Goal: Information Seeking & Learning: Check status

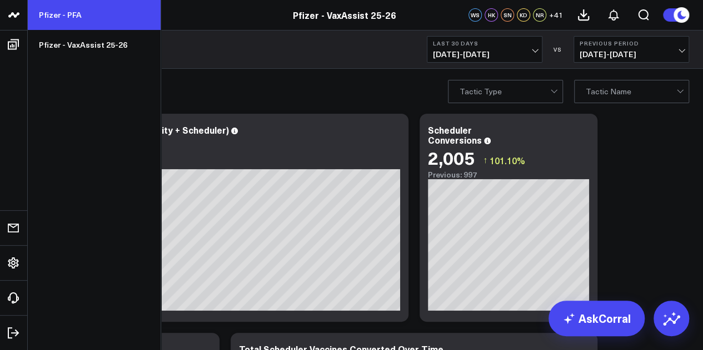
click at [108, 23] on link "Pfizer - PFA" at bounding box center [94, 15] width 133 height 30
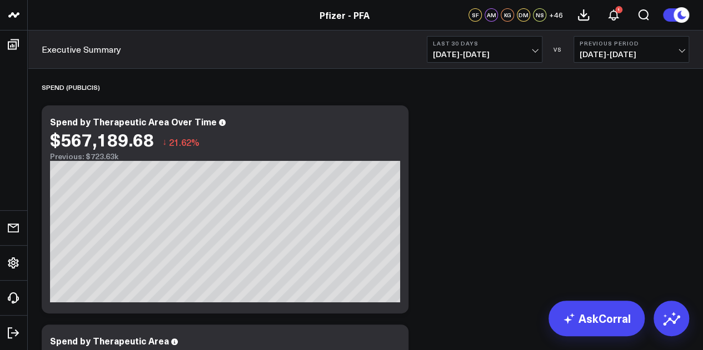
click at [524, 56] on span "[DATE] - [DATE]" at bounding box center [484, 54] width 103 height 9
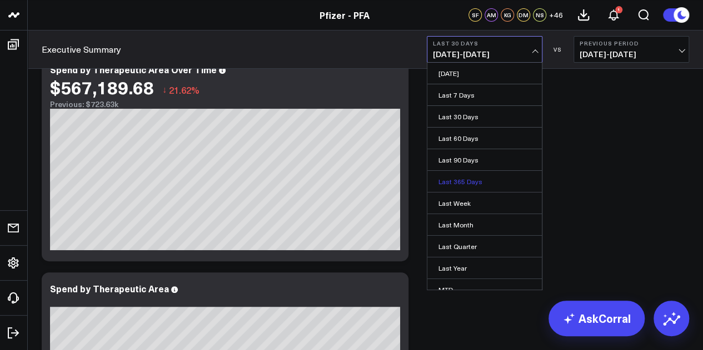
scroll to position [72, 0]
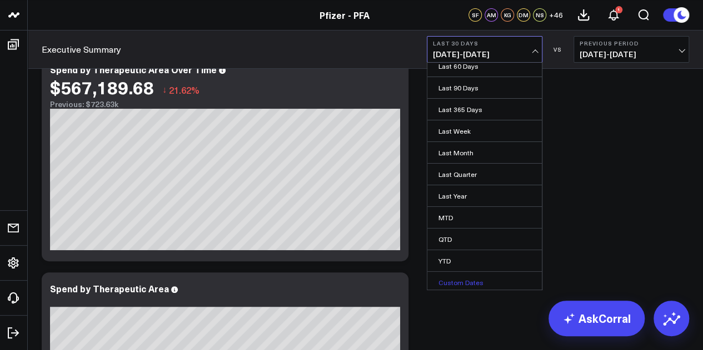
click at [462, 276] on link "Custom Dates" at bounding box center [484, 282] width 114 height 21
select select "7"
select select "2025"
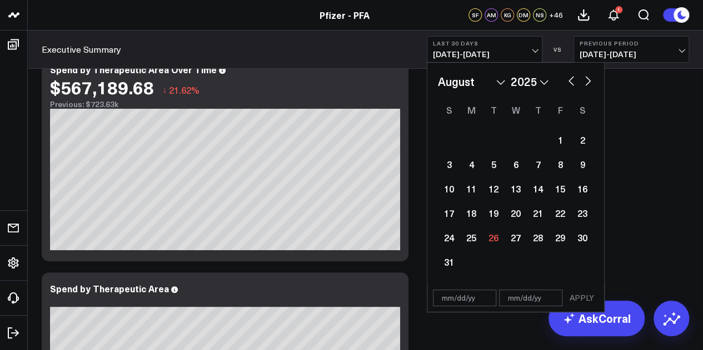
click at [569, 83] on button "button" at bounding box center [570, 79] width 11 height 13
select select "6"
select select "2025"
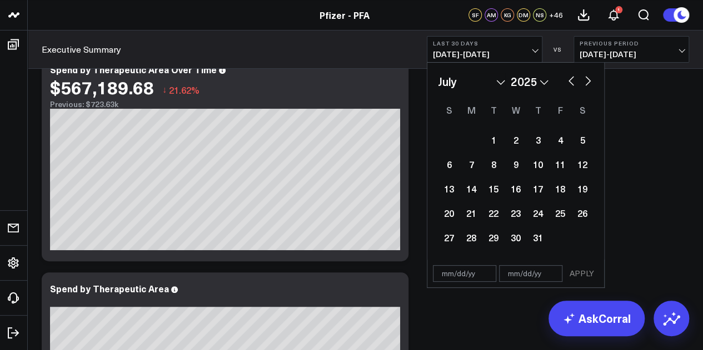
click at [572, 81] on button "button" at bounding box center [570, 79] width 11 height 13
select select "5"
select select "2025"
click at [572, 81] on button "button" at bounding box center [570, 79] width 11 height 13
select select "4"
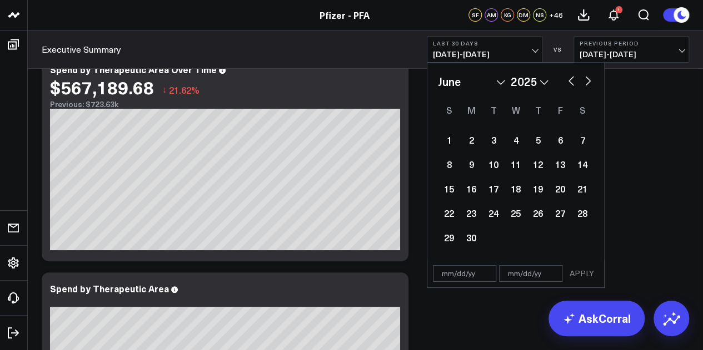
select select "2025"
click at [464, 217] on div "19" at bounding box center [471, 213] width 22 height 22
type input "[DATE]"
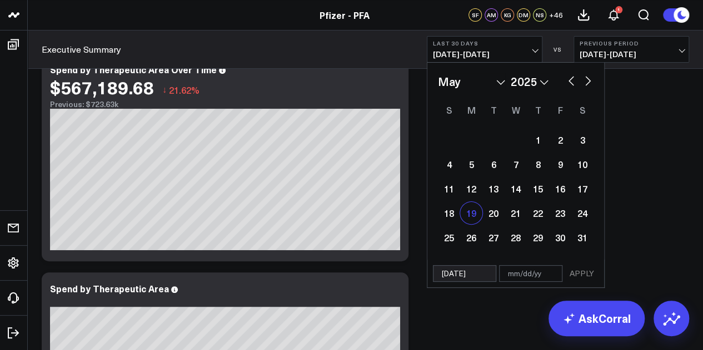
select select "4"
select select "2025"
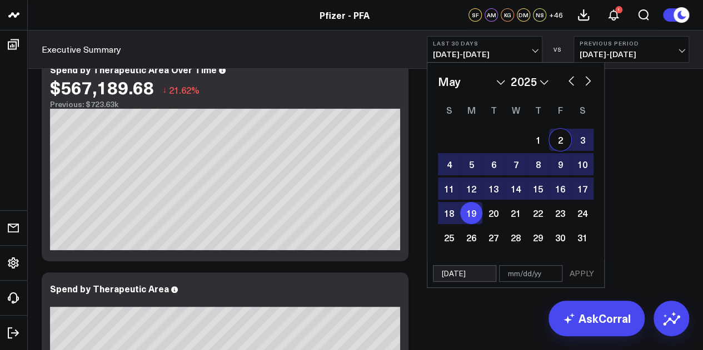
click at [589, 82] on button "button" at bounding box center [587, 79] width 11 height 13
select select "5"
select select "2025"
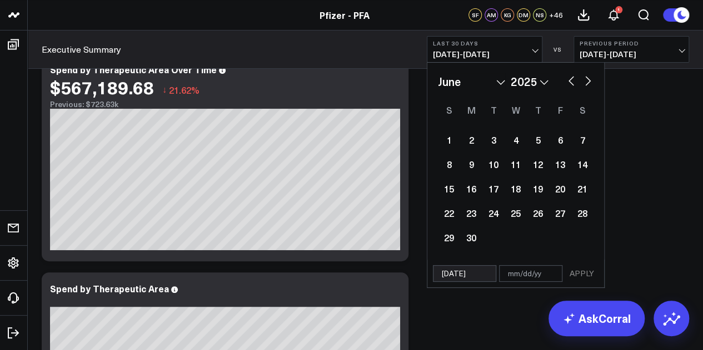
click at [589, 82] on button "button" at bounding box center [587, 79] width 11 height 13
select select "6"
select select "2025"
click at [589, 82] on button "button" at bounding box center [587, 79] width 11 height 13
select select "7"
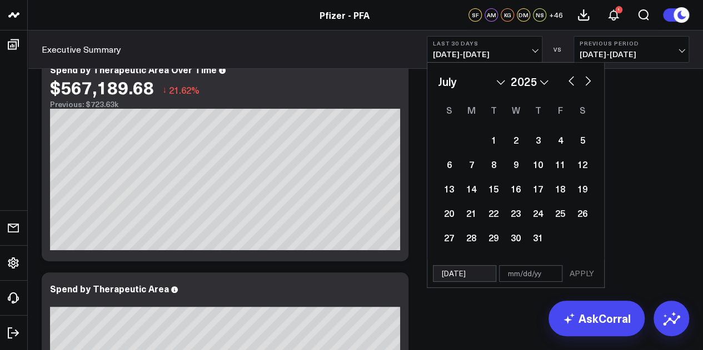
select select "2025"
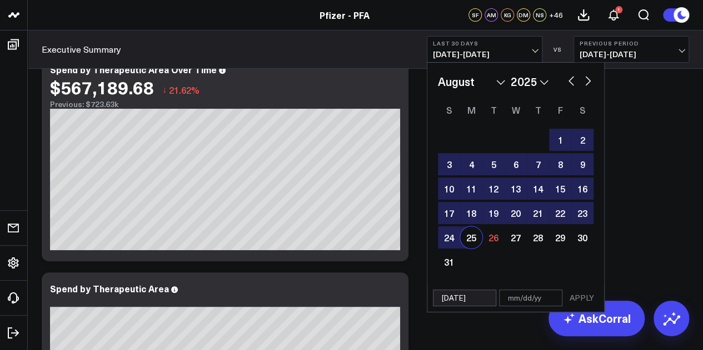
click at [467, 240] on div "25" at bounding box center [471, 238] width 22 height 22
type input "[DATE]"
select select "7"
select select "2025"
click at [589, 294] on button "APPLY" at bounding box center [581, 298] width 33 height 17
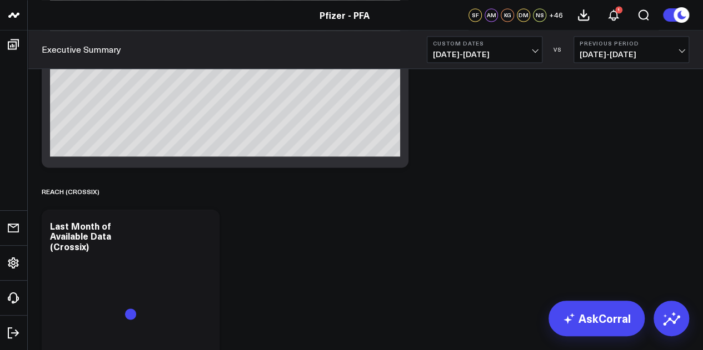
scroll to position [923, 0]
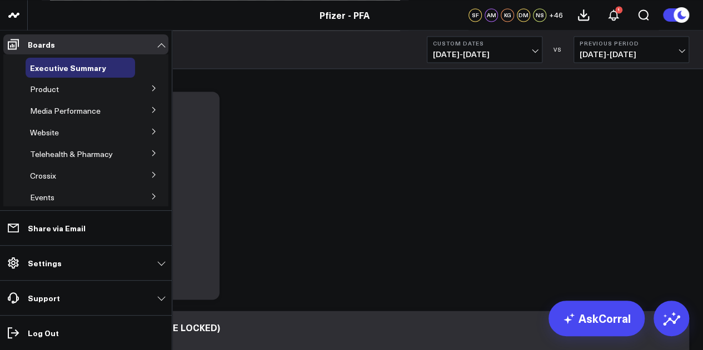
click at [143, 110] on button at bounding box center [153, 109] width 29 height 17
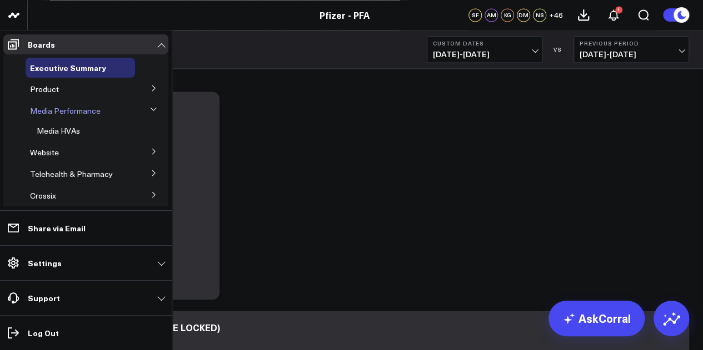
click at [88, 112] on span "Media Performance" at bounding box center [65, 111] width 71 height 11
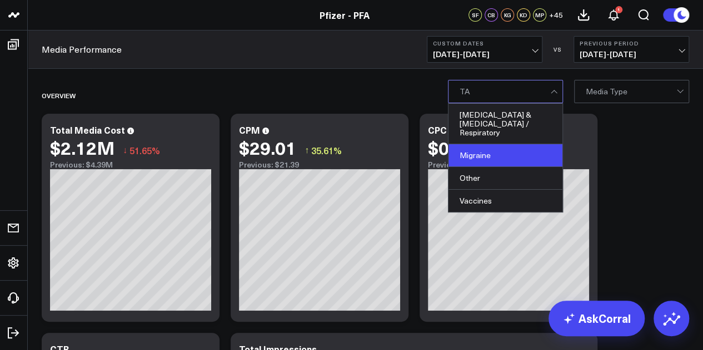
click at [514, 144] on div "Migraine" at bounding box center [505, 155] width 114 height 23
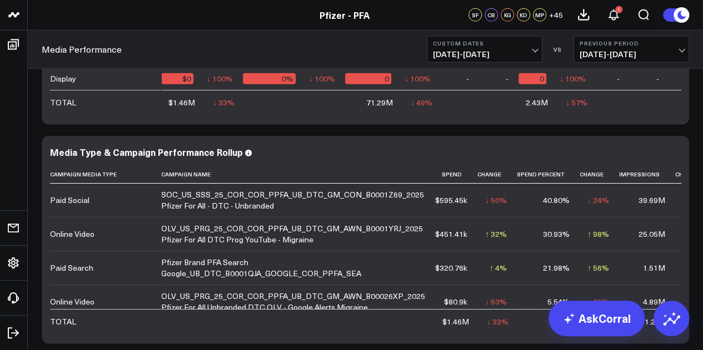
click at [699, 144] on div "Overview Copy link to widget Ask support Comment Export PNG Total Media Cost $1…" at bounding box center [365, 148] width 675 height 2793
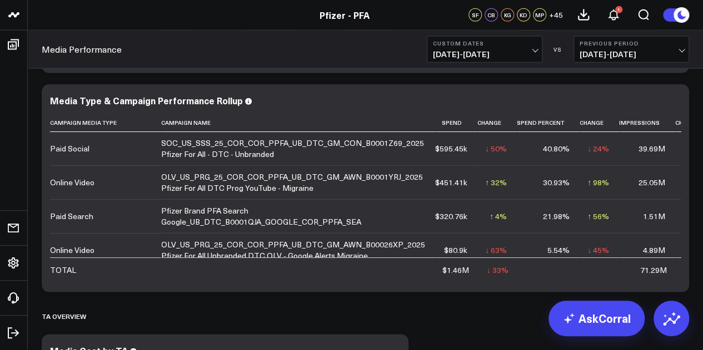
click at [698, 121] on div "Overview Copy link to widget Ask support Comment Export PNG Total Media Cost $1…" at bounding box center [365, 96] width 675 height 2793
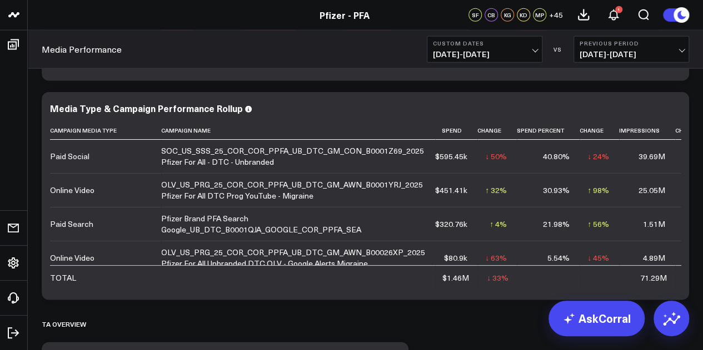
click at [533, 56] on span "[DATE] - [DATE]" at bounding box center [484, 54] width 103 height 9
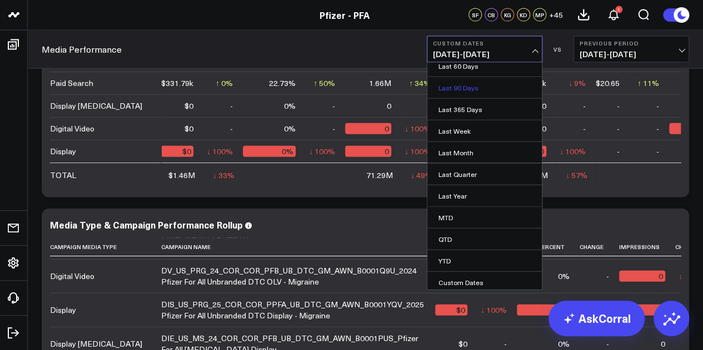
scroll to position [1397, 0]
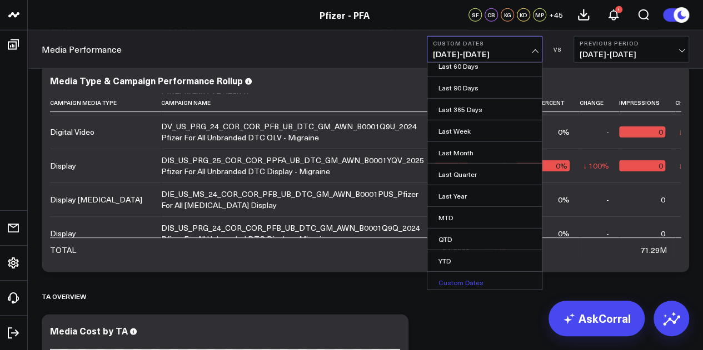
click at [474, 275] on link "Custom Dates" at bounding box center [484, 282] width 114 height 21
select select "7"
select select "2025"
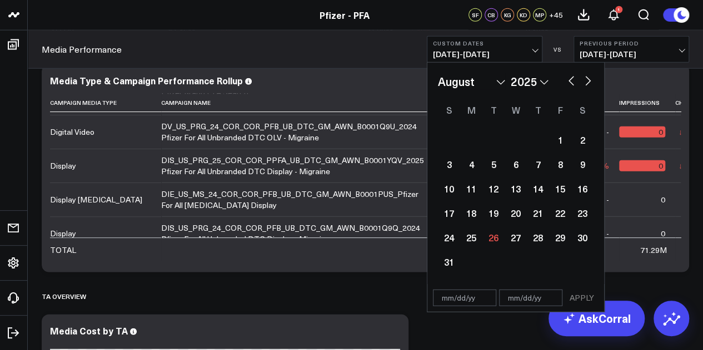
click at [567, 84] on button "button" at bounding box center [570, 79] width 11 height 13
select select "6"
select select "2025"
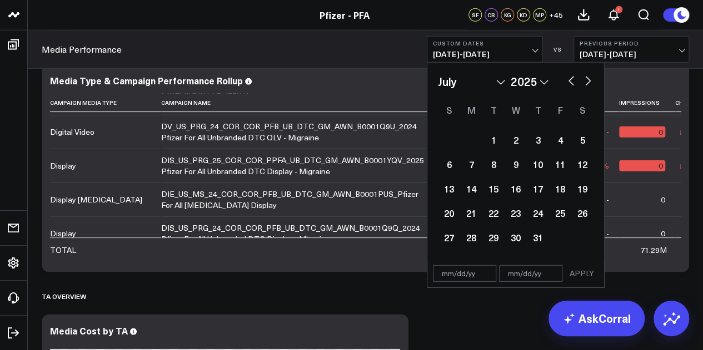
click at [568, 84] on button "button" at bounding box center [570, 79] width 11 height 13
select select "5"
select select "2025"
click at [571, 84] on button "button" at bounding box center [570, 79] width 11 height 13
select select "4"
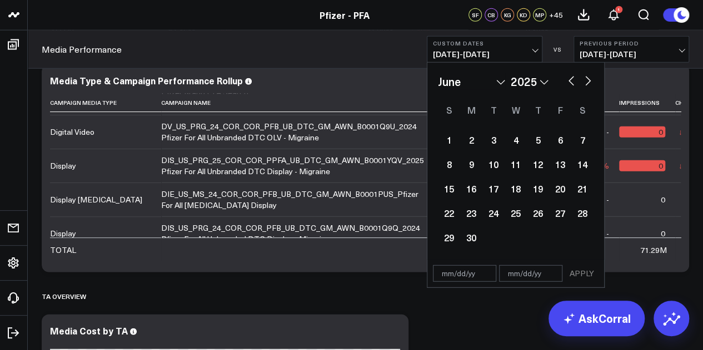
select select "2025"
click at [571, 84] on button "button" at bounding box center [570, 79] width 11 height 13
select select "3"
select select "2025"
click at [571, 84] on button "button" at bounding box center [570, 79] width 11 height 13
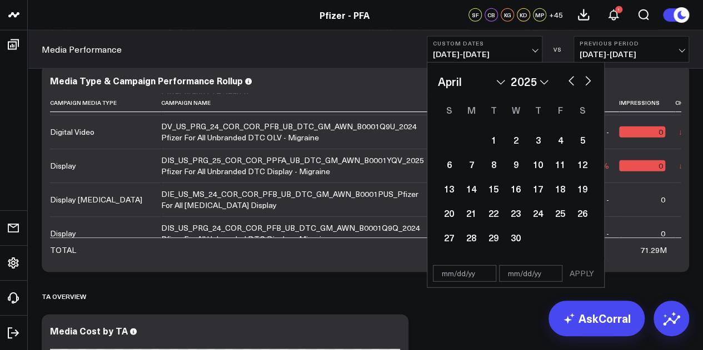
select select "2"
select select "2025"
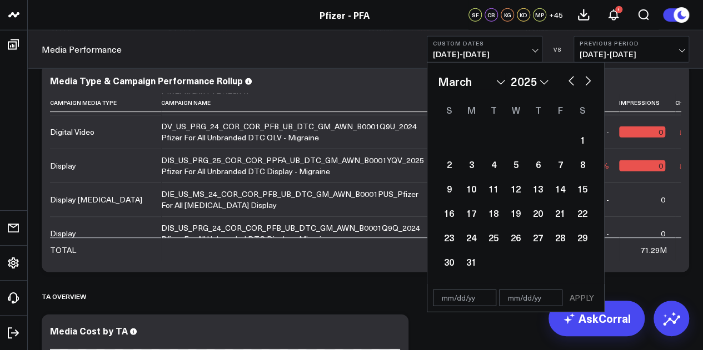
click at [573, 87] on div "January February March April May June July August September October November [D…" at bounding box center [516, 81] width 156 height 17
click at [573, 86] on button "button" at bounding box center [570, 79] width 11 height 13
select select "1"
select select "2025"
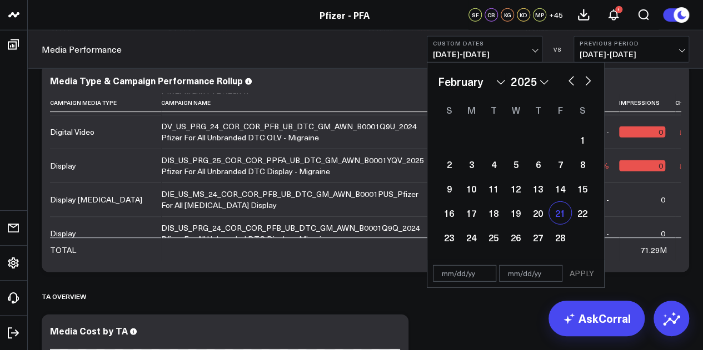
click at [559, 214] on div "21" at bounding box center [560, 213] width 22 height 22
type input "[DATE]"
select select "1"
select select "2025"
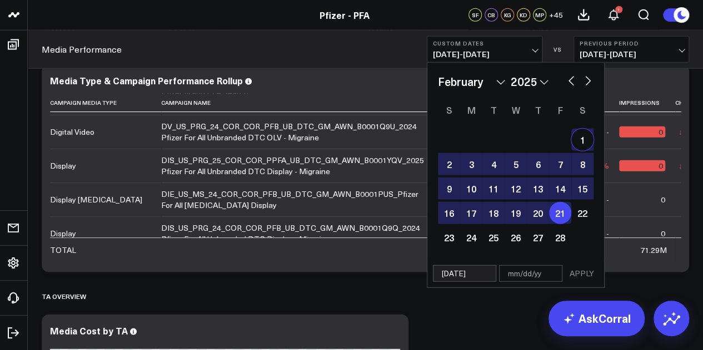
click at [589, 85] on button "button" at bounding box center [587, 79] width 11 height 13
select select "2"
select select "2025"
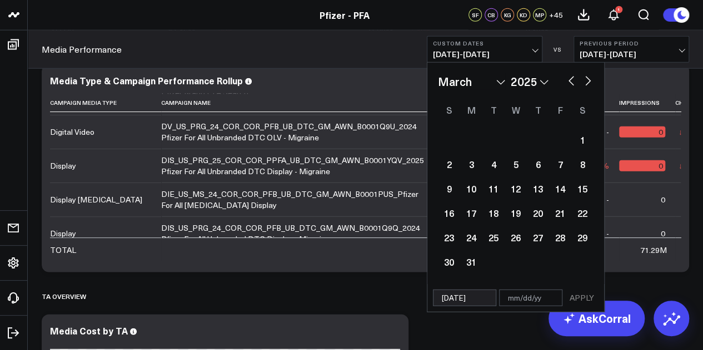
click at [589, 83] on button "button" at bounding box center [587, 79] width 11 height 13
select select "3"
select select "2025"
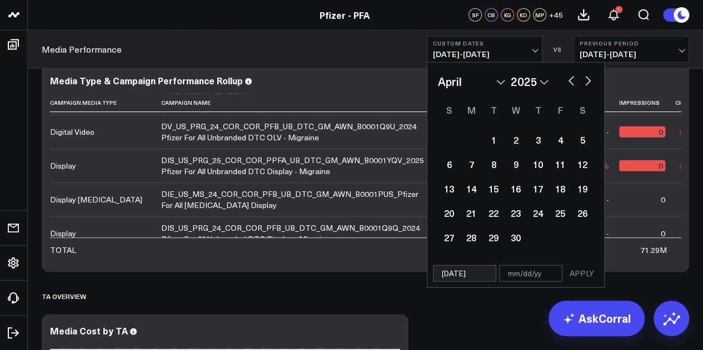
click at [589, 83] on button "button" at bounding box center [587, 79] width 11 height 13
select select "4"
select select "2025"
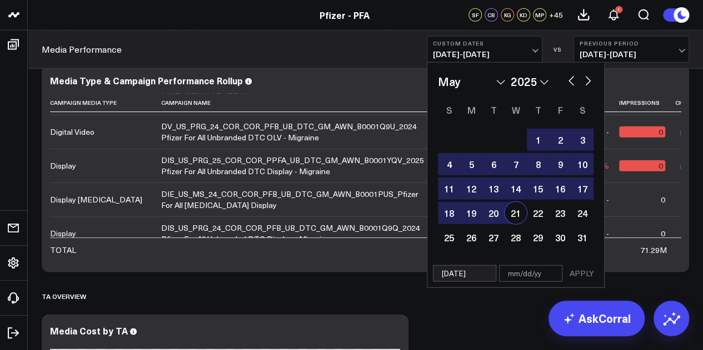
click at [511, 218] on div "21" at bounding box center [515, 213] width 22 height 22
type input "[DATE]"
select select "4"
select select "2025"
click at [579, 271] on button "APPLY" at bounding box center [581, 273] width 33 height 17
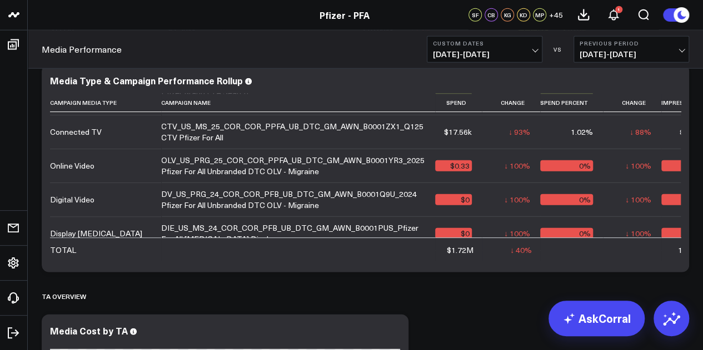
click at [693, 48] on div "Media Performance Custom Dates [DATE] - [DATE] VS Previous Period [DATE] - [DAT…" at bounding box center [365, 50] width 675 height 38
click at [514, 54] on span "[DATE] - [DATE]" at bounding box center [484, 54] width 103 height 9
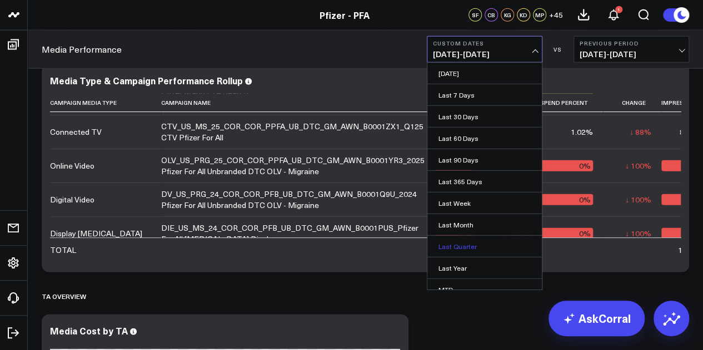
scroll to position [72, 0]
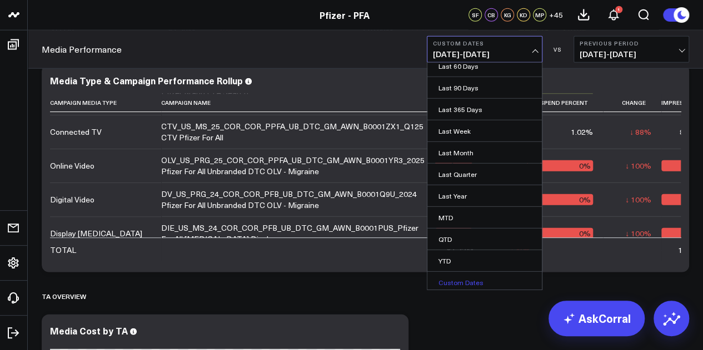
click at [458, 275] on link "Custom Dates" at bounding box center [484, 282] width 114 height 21
select select "7"
select select "2025"
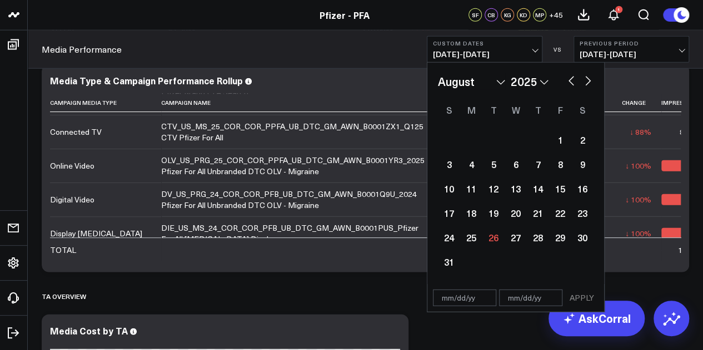
click at [571, 76] on button "button" at bounding box center [570, 79] width 11 height 13
select select "6"
select select "2025"
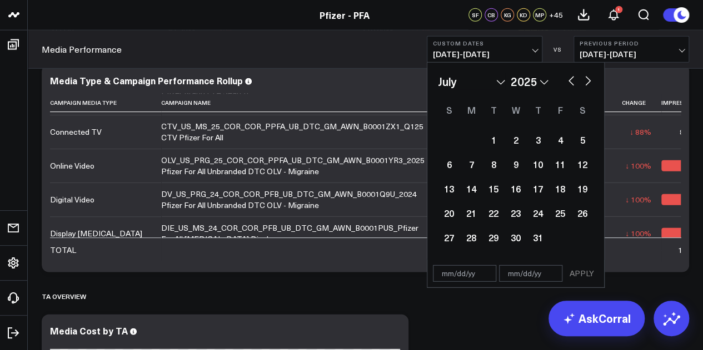
click at [571, 76] on button "button" at bounding box center [570, 79] width 11 height 13
select select "4"
select select "2025"
click at [571, 76] on button "button" at bounding box center [570, 79] width 11 height 13
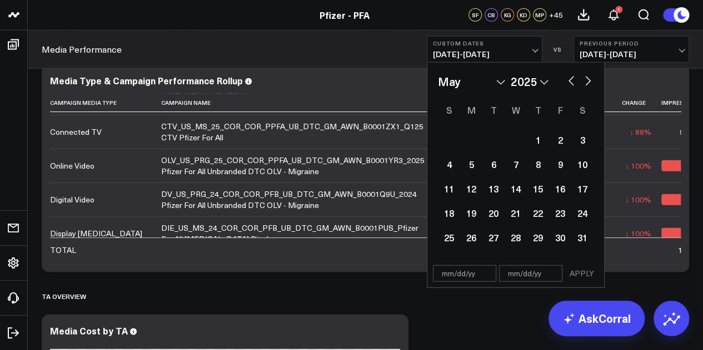
select select "3"
select select "2025"
click at [571, 76] on button "button" at bounding box center [570, 79] width 11 height 13
select select "2"
select select "2025"
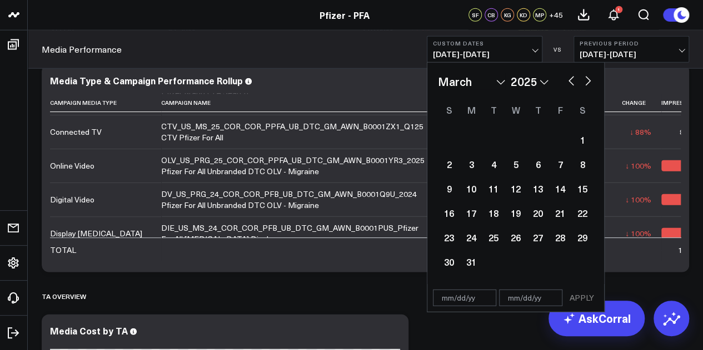
click at [570, 78] on button "button" at bounding box center [570, 79] width 11 height 13
select select "1"
select select "2025"
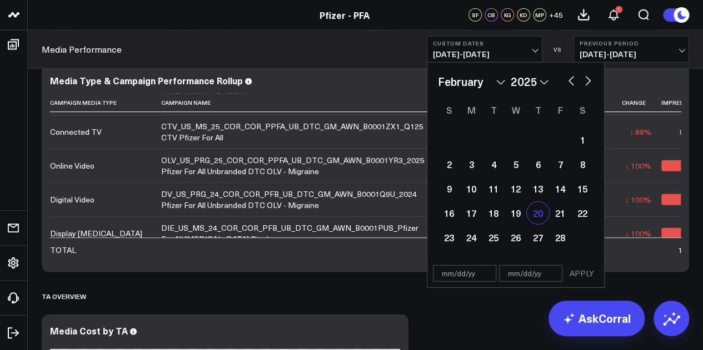
click at [540, 215] on div "20" at bounding box center [538, 213] width 22 height 22
type input "[DATE]"
select select "1"
select select "2025"
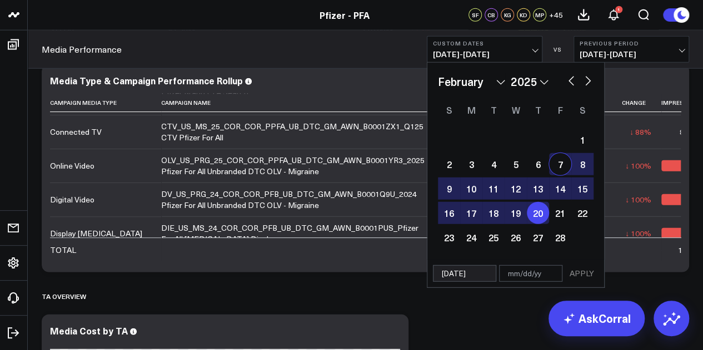
click at [588, 85] on button "button" at bounding box center [587, 79] width 11 height 13
select select "2"
select select "2025"
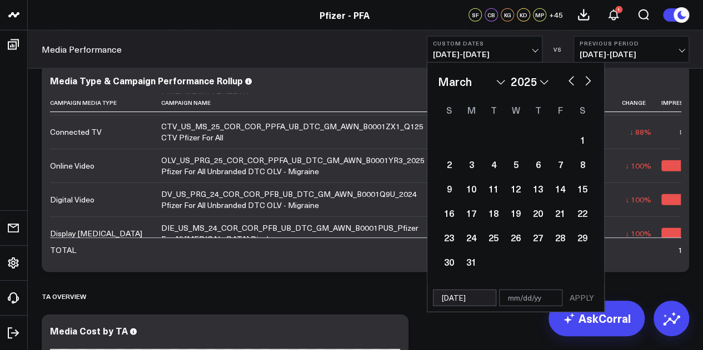
click at [588, 85] on button "button" at bounding box center [587, 79] width 11 height 13
select select "3"
select select "2025"
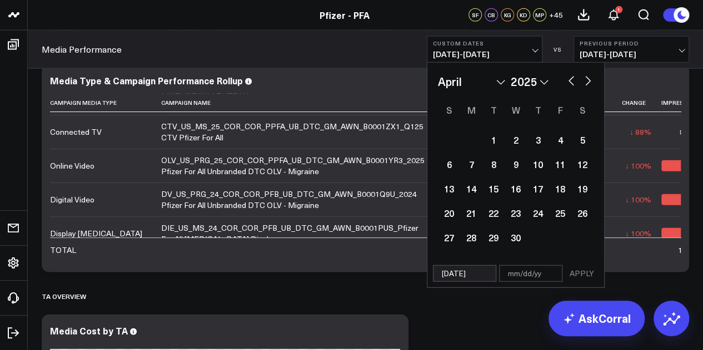
click at [588, 85] on button "button" at bounding box center [587, 79] width 11 height 13
select select "4"
select select "2025"
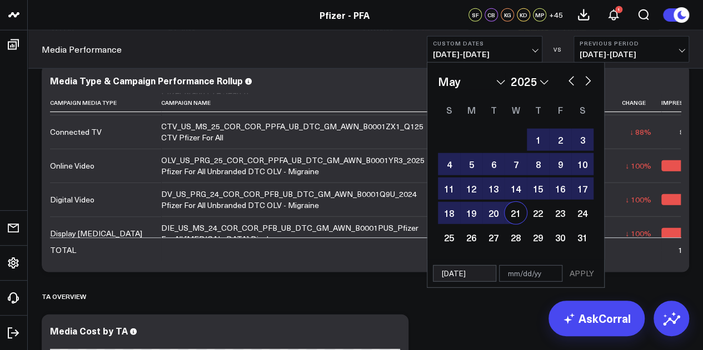
click at [512, 219] on div "21" at bounding box center [515, 213] width 22 height 22
type input "[DATE]"
select select "4"
select select "2025"
click at [581, 276] on button "APPLY" at bounding box center [581, 273] width 33 height 17
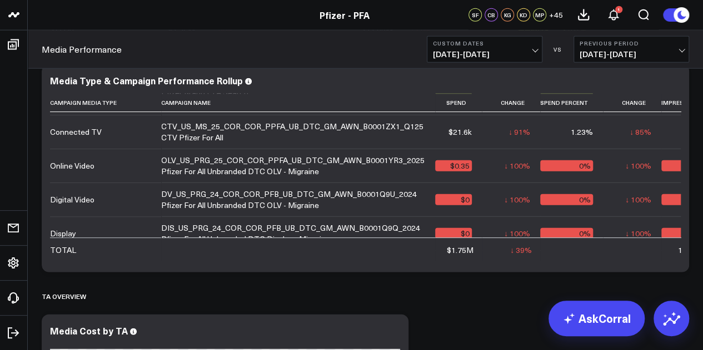
click at [531, 54] on span "[DATE] - [DATE]" at bounding box center [484, 54] width 103 height 9
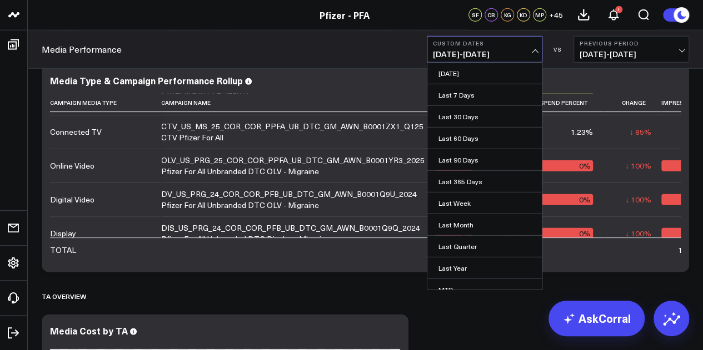
click at [494, 56] on span "[DATE] - [DATE]" at bounding box center [484, 54] width 103 height 9
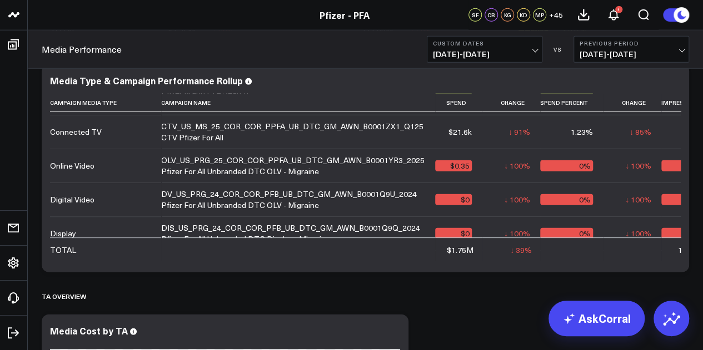
click at [490, 55] on span "[DATE] - [DATE]" at bounding box center [484, 54] width 103 height 9
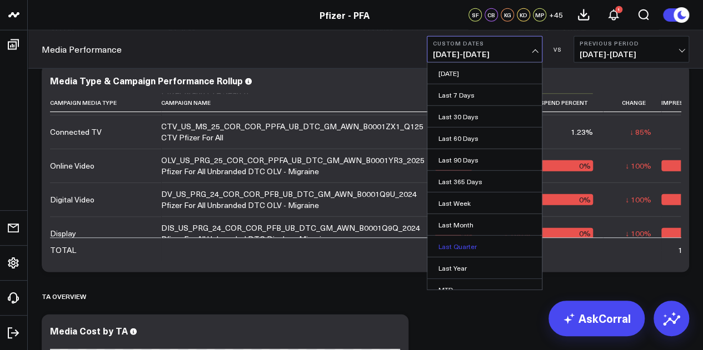
scroll to position [72, 0]
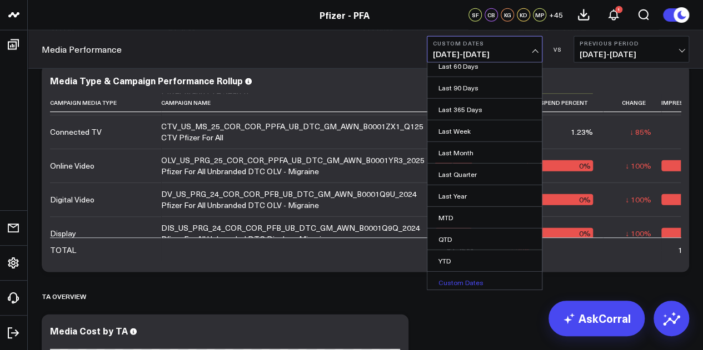
click at [472, 273] on link "Custom Dates" at bounding box center [484, 282] width 114 height 21
select select "7"
select select "2025"
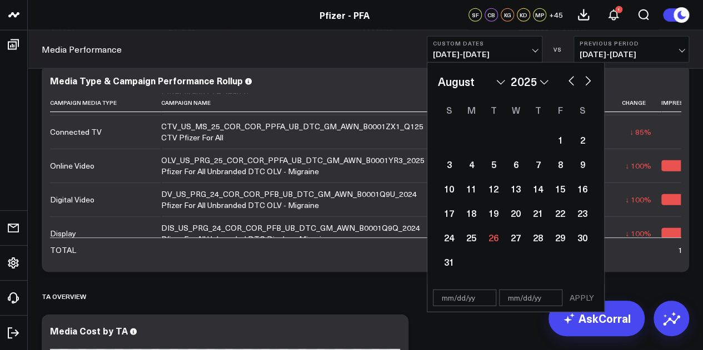
click at [453, 304] on input "text" at bounding box center [464, 298] width 63 height 17
select select "7"
select select "2025"
type input "[DATE]"
select select "1"
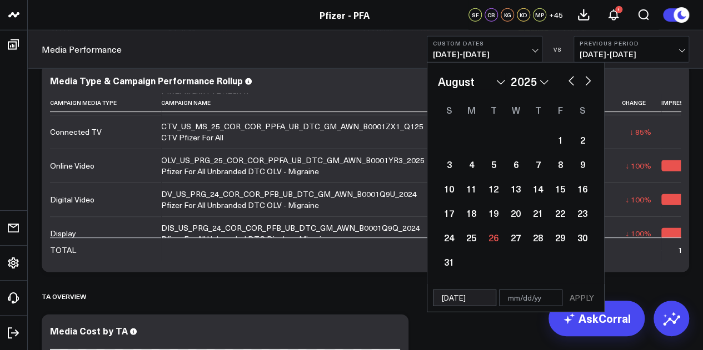
select select "2025"
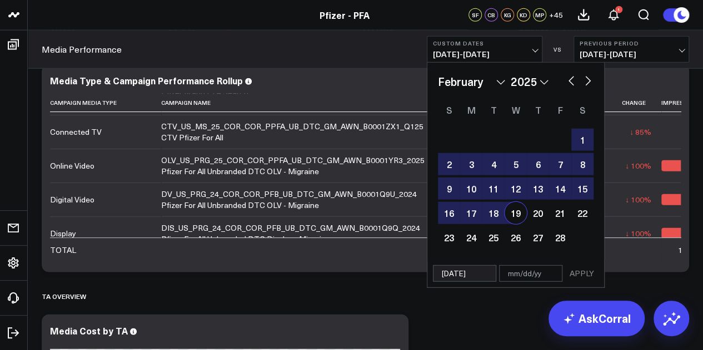
type input "[DATE]"
click at [517, 274] on input "text" at bounding box center [530, 273] width 63 height 17
select select "1"
select select "2025"
type input "0"
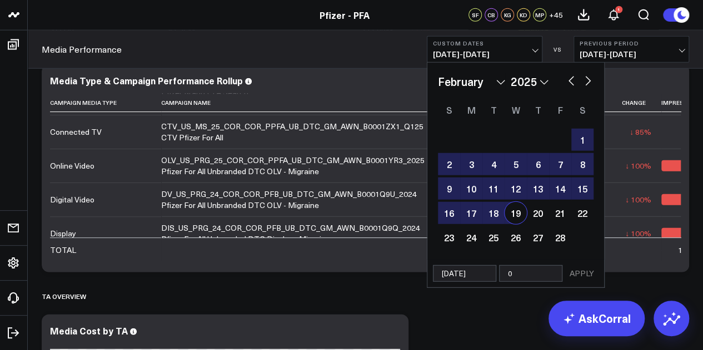
select select "1"
select select "2025"
type input "05"
select select "1"
select select "2025"
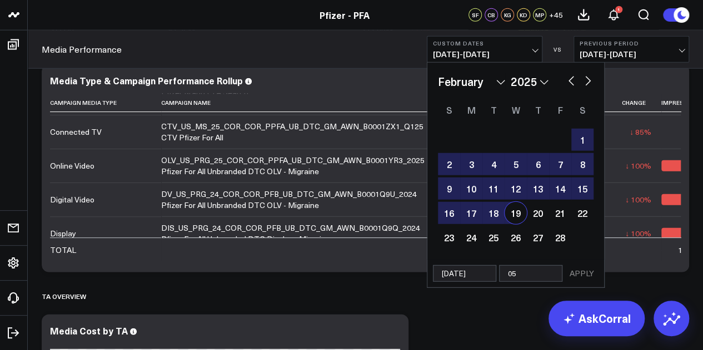
type input "05/"
select select "1"
select select "2025"
type input "05/20"
select select "1"
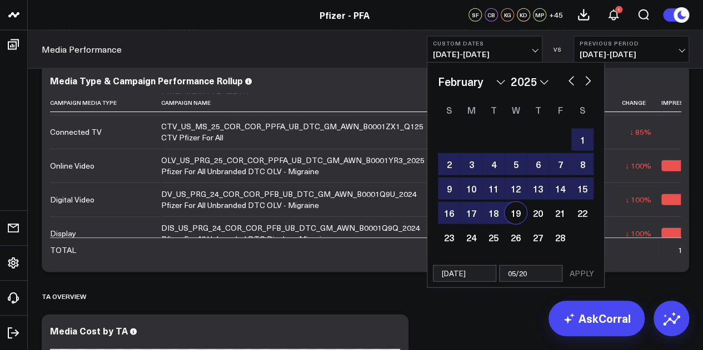
select select "2025"
type input "05/20/"
select select "1"
select select "2025"
type input "05/20/2"
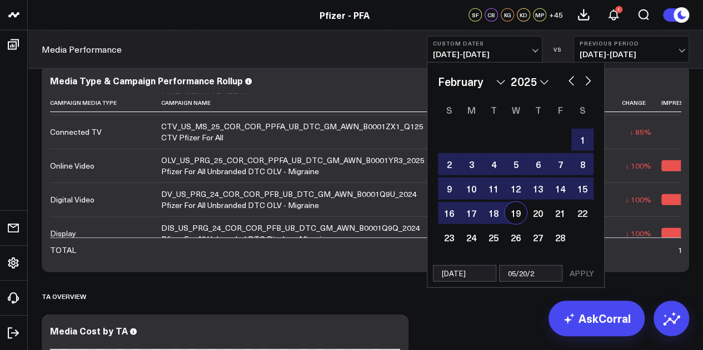
select select "1"
select select "2025"
type input "[DATE]"
select select "1"
select select "2025"
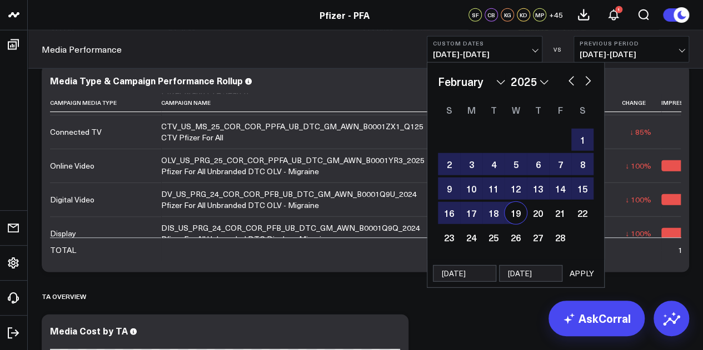
type input "05/20/2"
select select "1"
select select "2025"
type input "[DATE]"
select select "1"
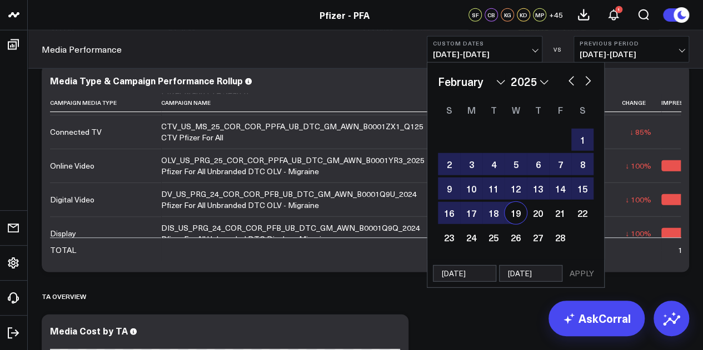
select select "2025"
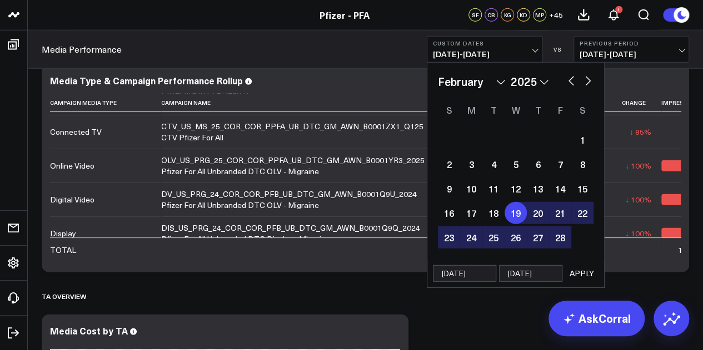
type input "[DATE]"
click at [592, 268] on button "APPLY" at bounding box center [581, 273] width 33 height 17
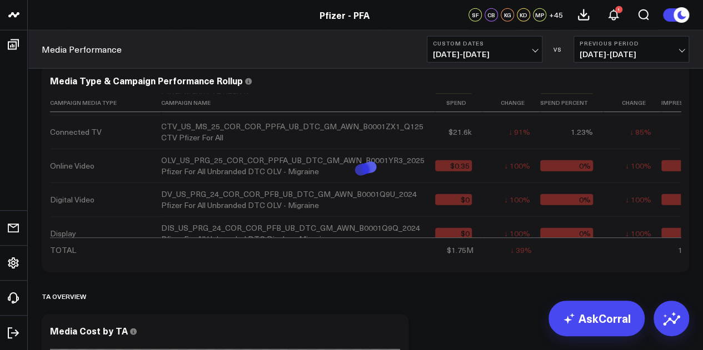
click at [623, 59] on span "[DATE] - [DATE]" at bounding box center [630, 54] width 103 height 9
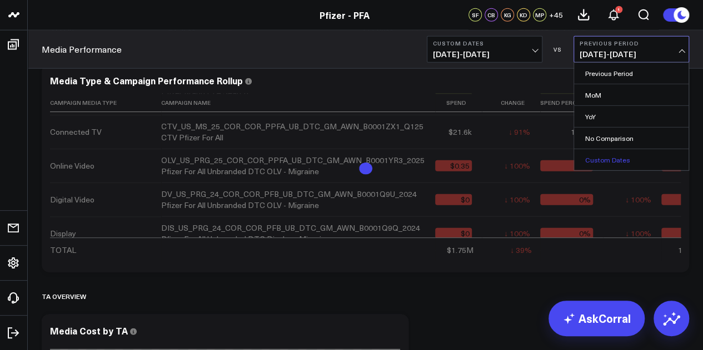
click at [609, 161] on link "Custom Dates" at bounding box center [631, 159] width 114 height 21
select select "7"
select select "2025"
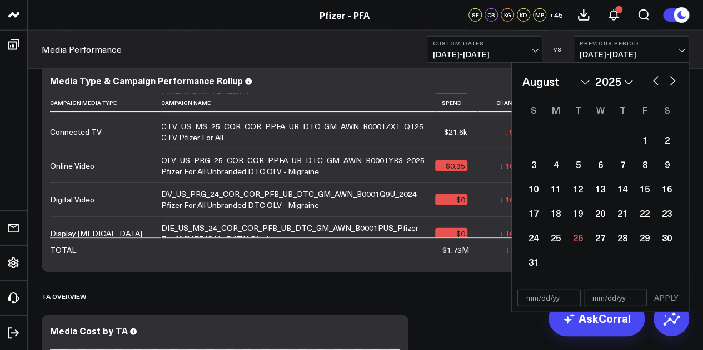
click at [552, 302] on input "text" at bounding box center [548, 298] width 63 height 17
select select "7"
select select "2025"
type input "[DATE]"
select select "4"
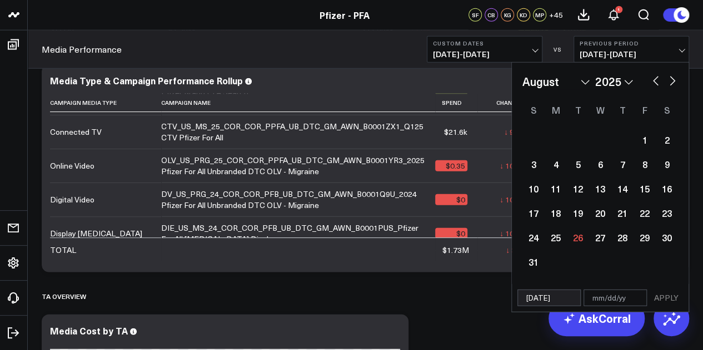
select select "2025"
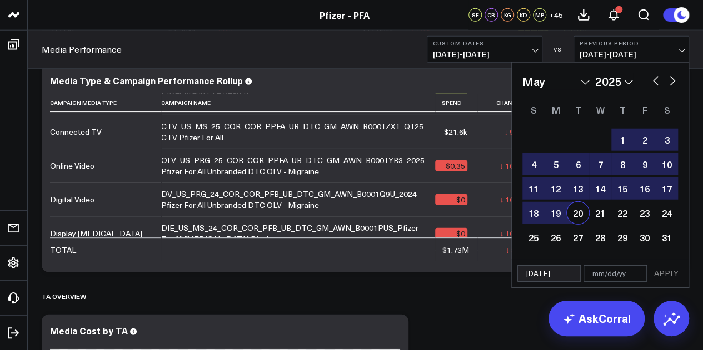
type input "[DATE]"
click at [602, 271] on input "text" at bounding box center [614, 273] width 63 height 17
select select "4"
select select "2025"
type input "0"
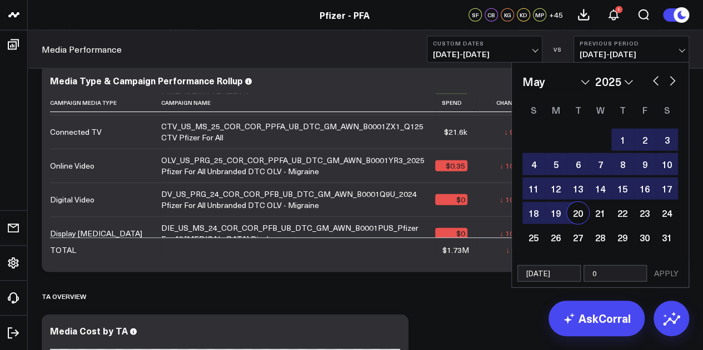
select select "4"
select select "2025"
type input "08"
select select "4"
select select "2025"
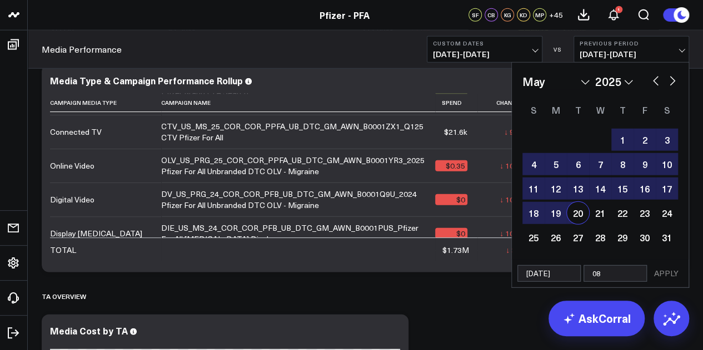
type input "08/"
select select "4"
select select "2025"
type input "08/21"
select select "4"
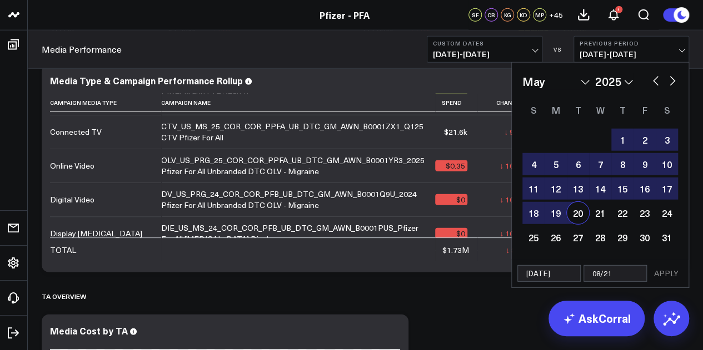
select select "2025"
type input "08/21/"
select select "4"
select select "2025"
type input "08/21/2"
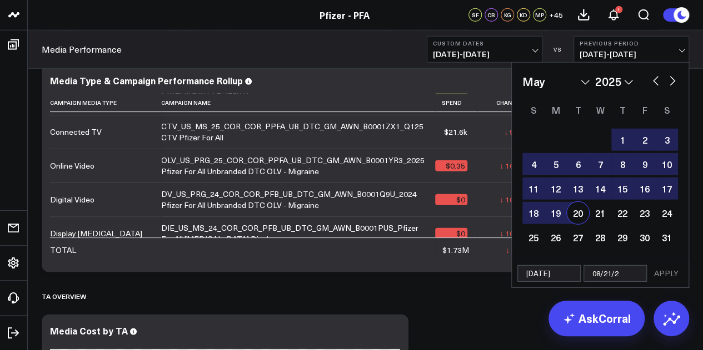
select select "4"
select select "2025"
type input "[DATE]"
select select "4"
select select "2025"
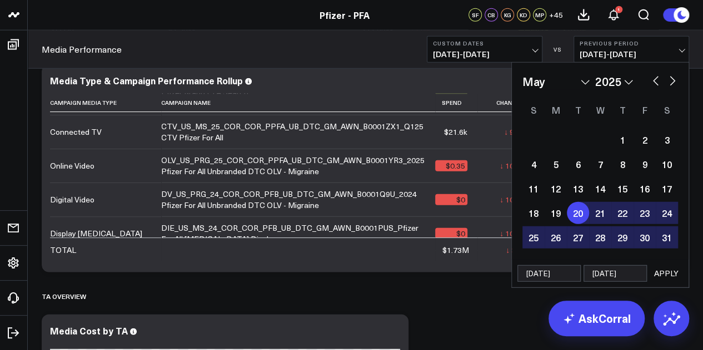
type input "[DATE]"
click at [669, 276] on button "APPLY" at bounding box center [665, 273] width 33 height 17
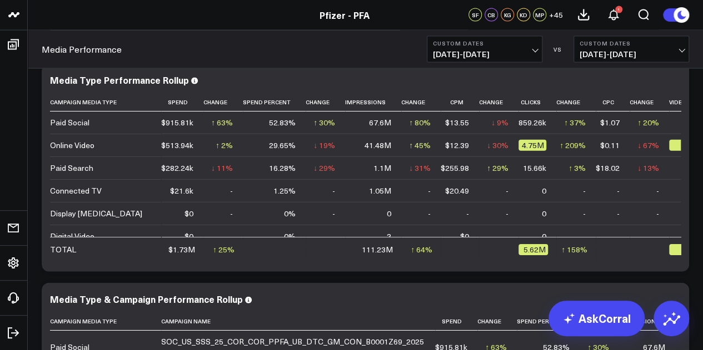
click at [692, 186] on div "Overview Copy link to widget Ask support Comment Export PNG Total Media Cost $1…" at bounding box center [365, 262] width 658 height 2726
